Goal: Browse casually

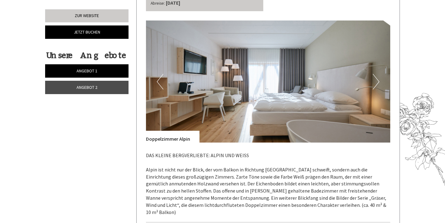
scroll to position [763, 0]
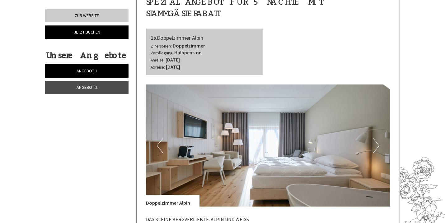
click at [374, 138] on button "Next" at bounding box center [376, 146] width 7 height 16
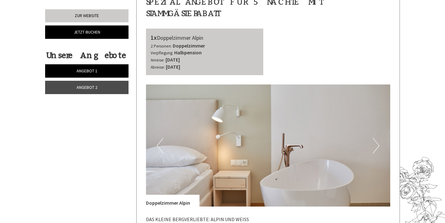
click at [374, 138] on button "Next" at bounding box center [376, 146] width 7 height 16
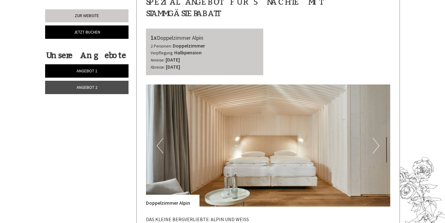
click at [377, 138] on button "Next" at bounding box center [376, 146] width 7 height 16
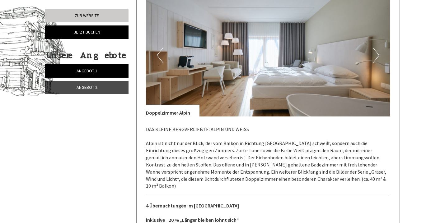
scroll to position [328, 0]
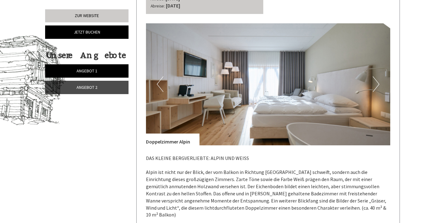
click at [377, 83] on button "Next" at bounding box center [376, 84] width 7 height 16
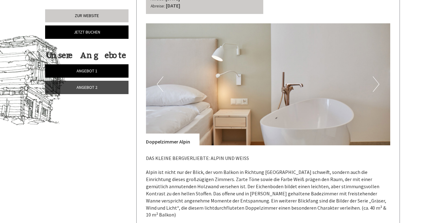
click at [377, 83] on button "Next" at bounding box center [376, 84] width 7 height 16
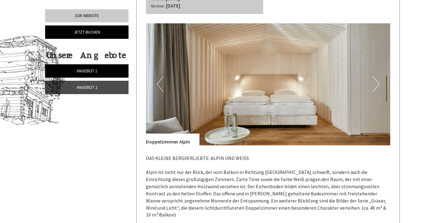
click at [377, 85] on button "Next" at bounding box center [376, 84] width 7 height 16
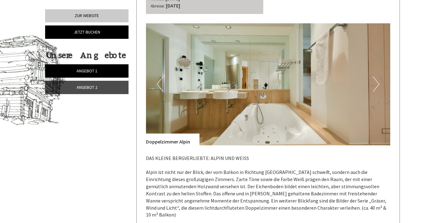
click at [377, 85] on button "Next" at bounding box center [376, 84] width 7 height 16
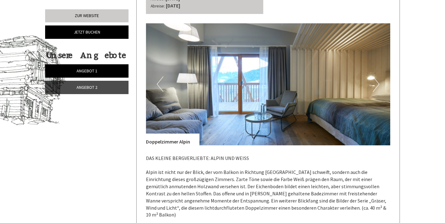
click at [377, 85] on button "Next" at bounding box center [376, 84] width 7 height 16
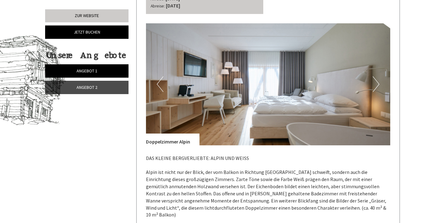
click at [377, 85] on button "Next" at bounding box center [376, 84] width 7 height 16
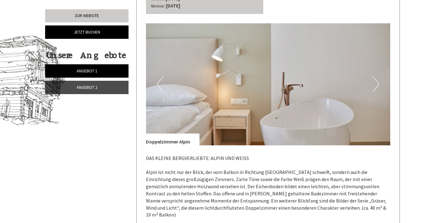
click at [377, 85] on button "Next" at bounding box center [376, 84] width 7 height 16
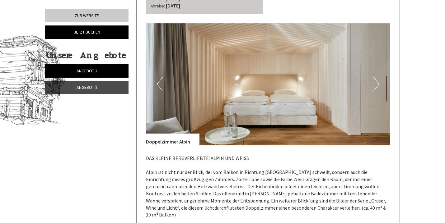
click at [377, 85] on button "Next" at bounding box center [376, 84] width 7 height 16
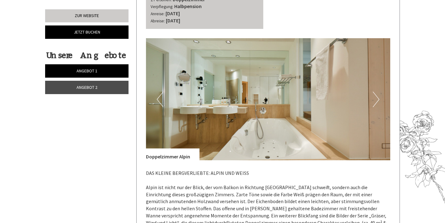
scroll to position [811, 0]
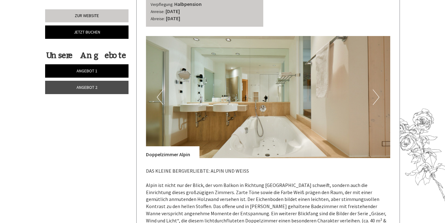
click at [226, 116] on img at bounding box center [268, 97] width 244 height 122
click at [374, 90] on button "Next" at bounding box center [376, 98] width 7 height 16
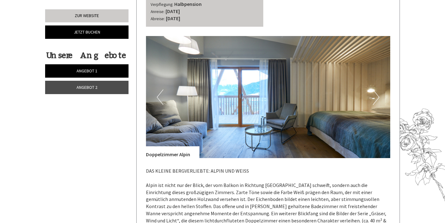
click at [374, 90] on button "Next" at bounding box center [376, 98] width 7 height 16
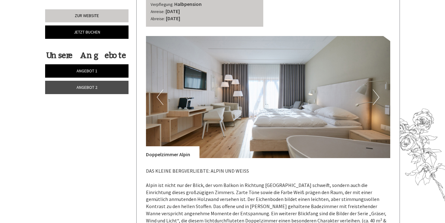
click at [374, 90] on button "Next" at bounding box center [376, 98] width 7 height 16
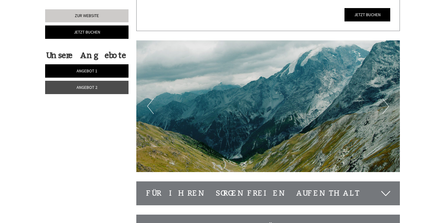
scroll to position [1233, 0]
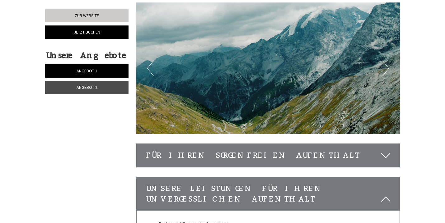
click at [384, 61] on button "Next" at bounding box center [385, 69] width 7 height 16
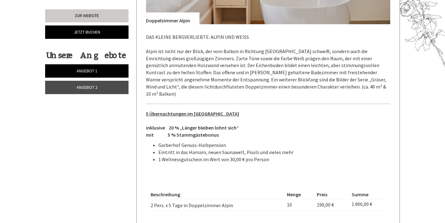
scroll to position [956, 0]
